Goal: Obtain resource: Obtain resource

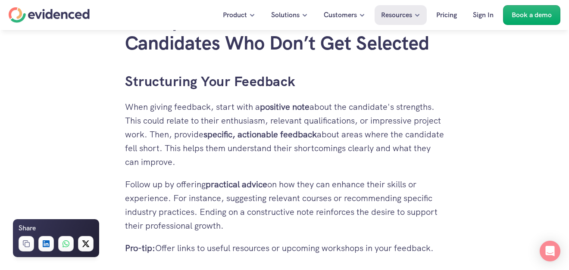
scroll to position [1724, 0]
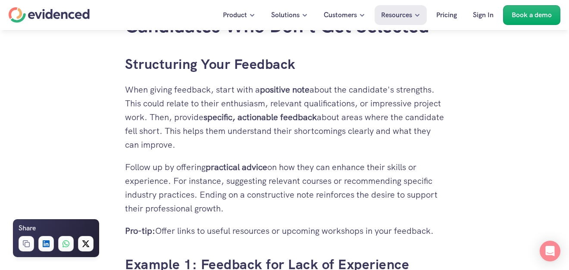
drag, startPoint x: 572, startPoint y: 265, endPoint x: 361, endPoint y: 180, distance: 227.4
click at [361, 180] on p "Follow up by offering practical advice on how they can enhance their skills or …" at bounding box center [284, 187] width 319 height 55
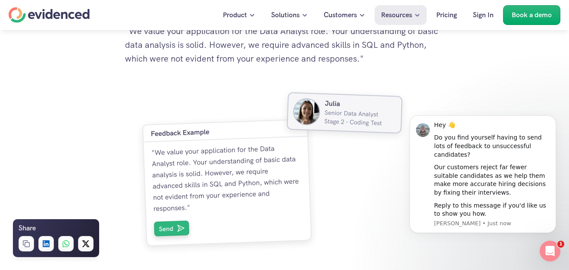
scroll to position [2386, 0]
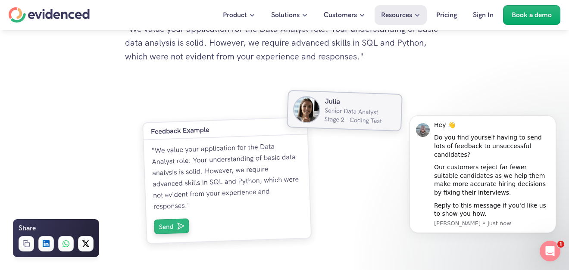
drag, startPoint x: 126, startPoint y: 82, endPoint x: 269, endPoint y: 79, distance: 143.7
copy div "Example 1: Feedback for Lack of Experience "We appreciate your interest and ent…"
click at [367, 207] on img at bounding box center [272, 171] width 294 height 188
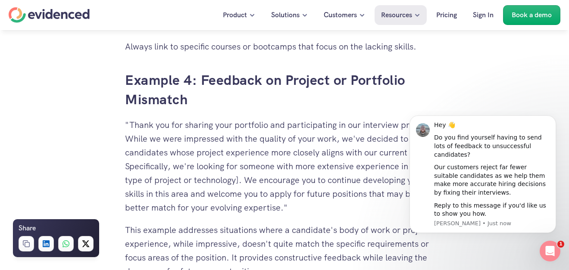
scroll to position [2696, 0]
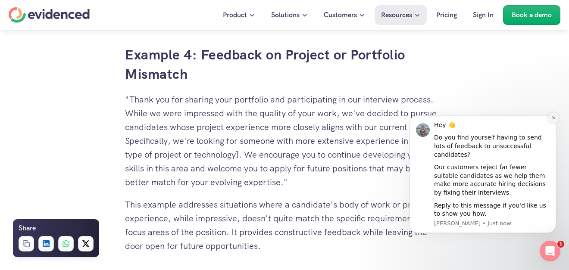
click at [556, 120] on icon "Dismiss notification" at bounding box center [554, 118] width 5 height 5
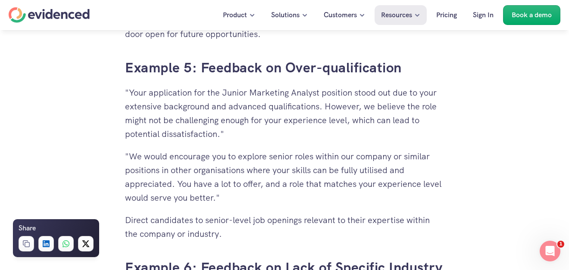
scroll to position [2926, 0]
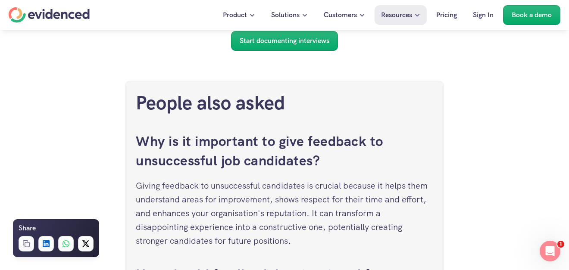
scroll to position [3690, 0]
